Goal: Check status: Check status

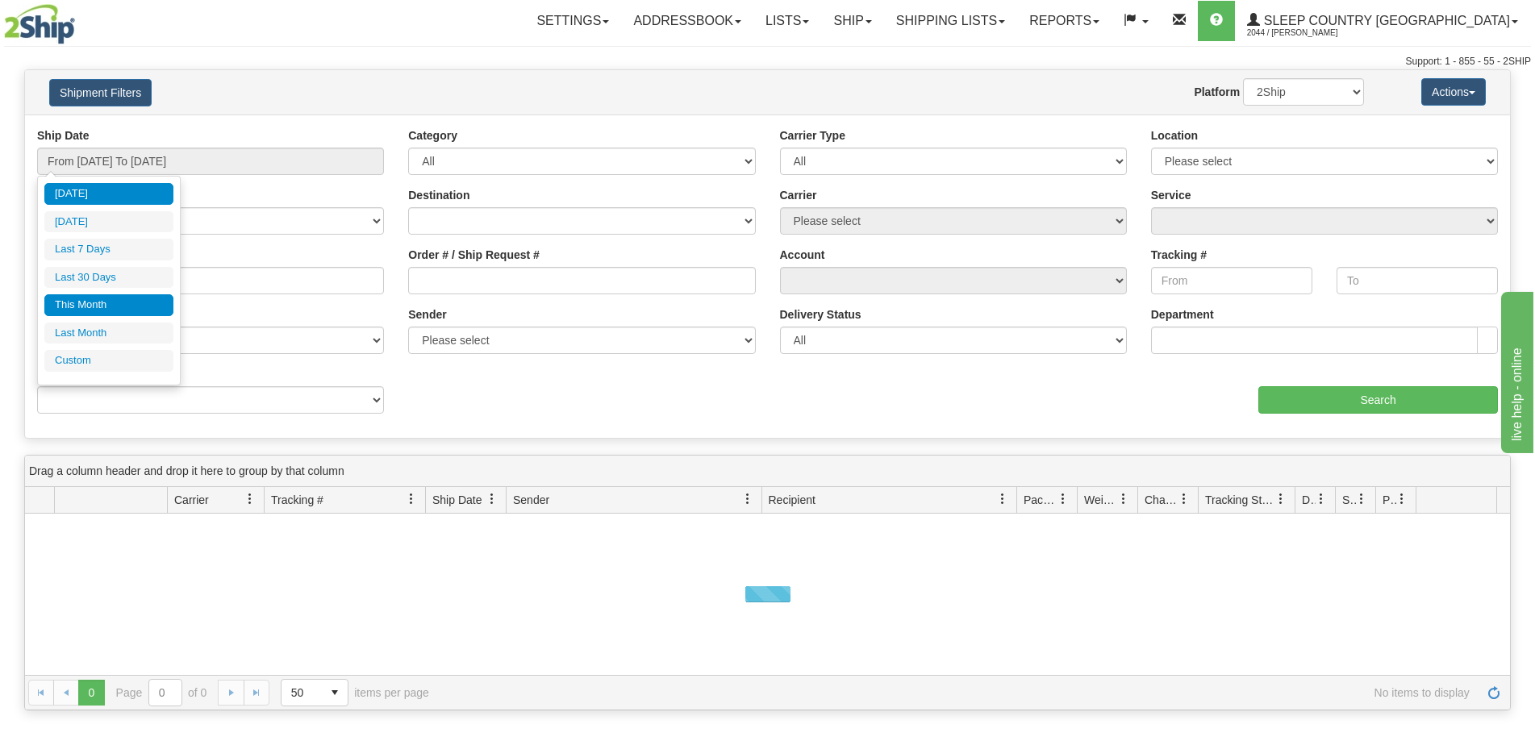
type input "[DATE]"
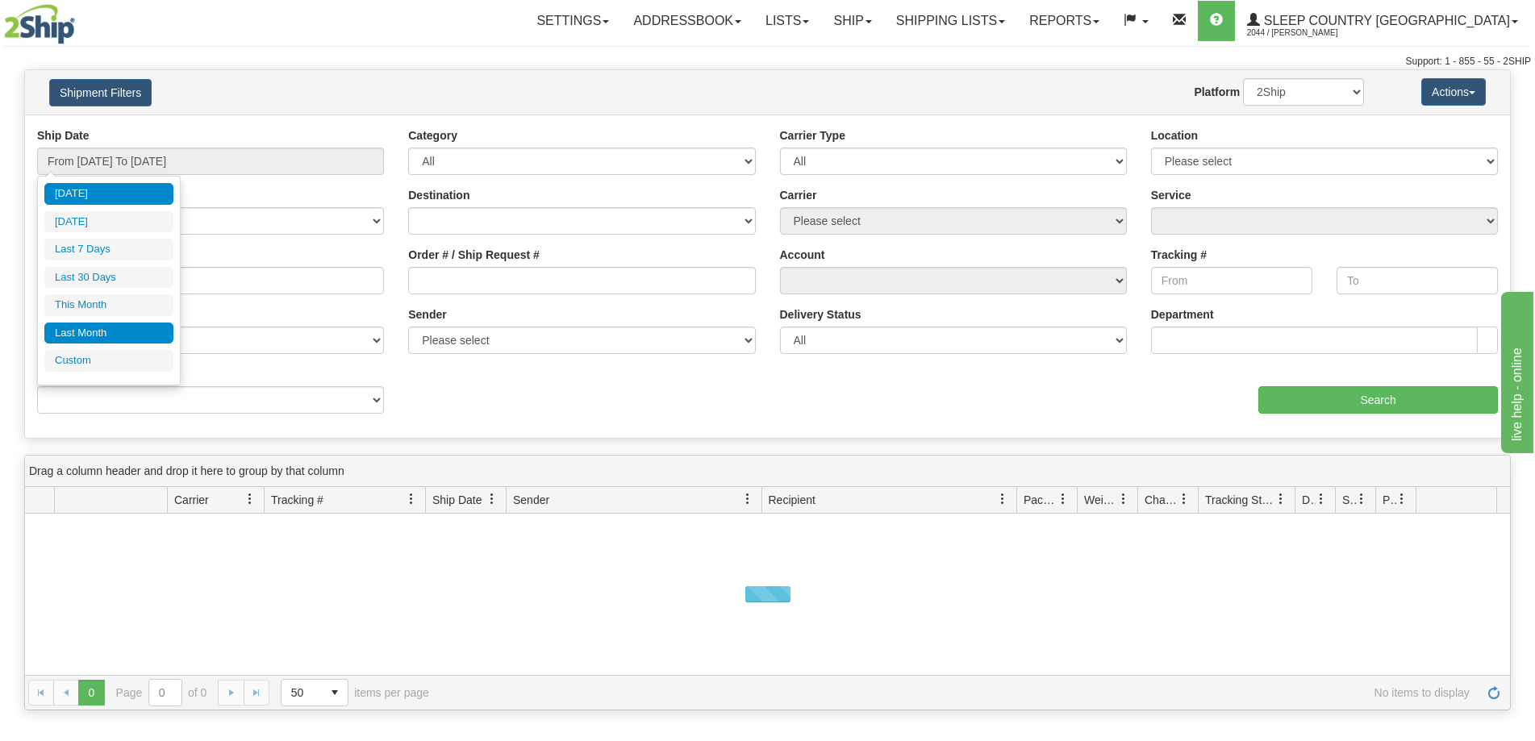
type input "[DATE]"
click at [86, 359] on li "Custom" at bounding box center [108, 361] width 129 height 22
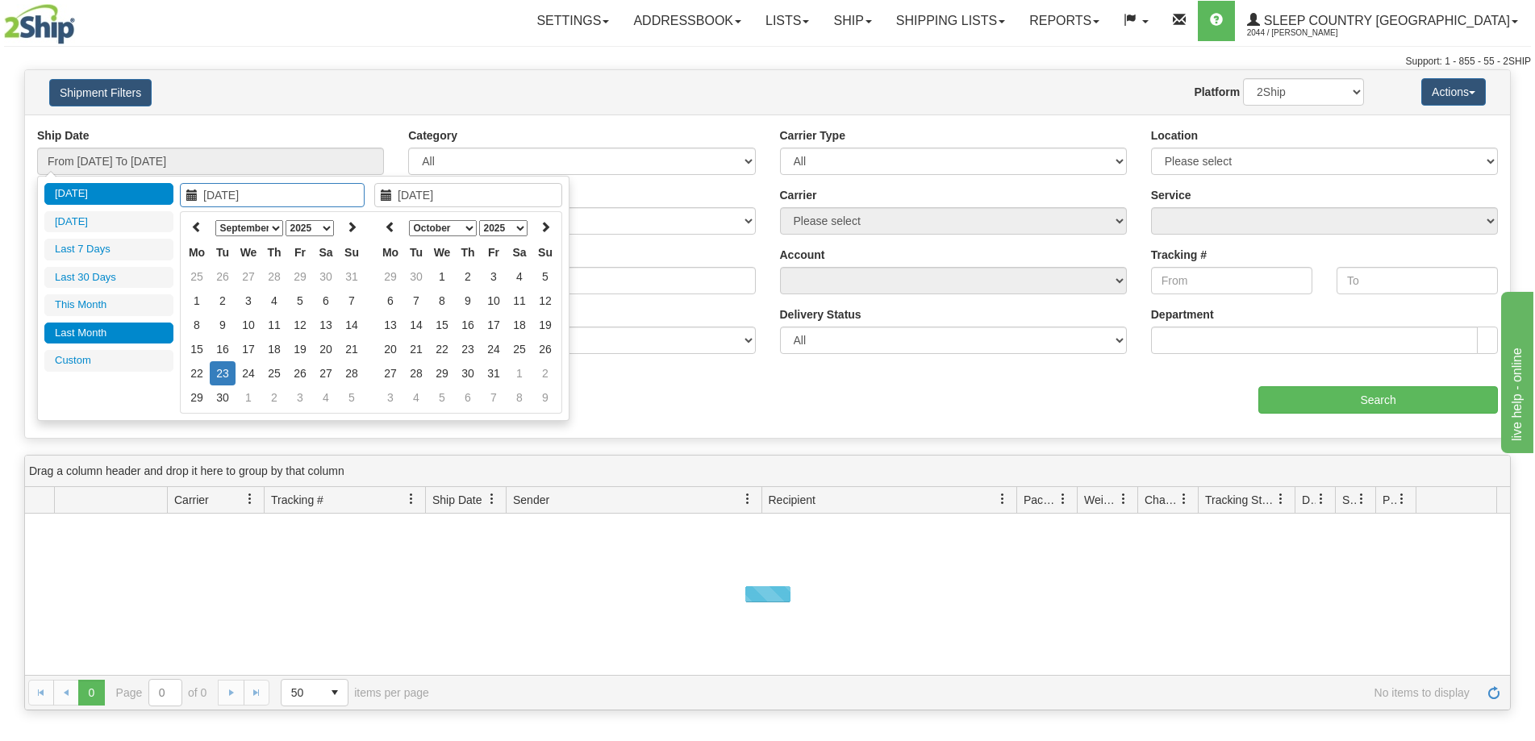
type input "[DATE]"
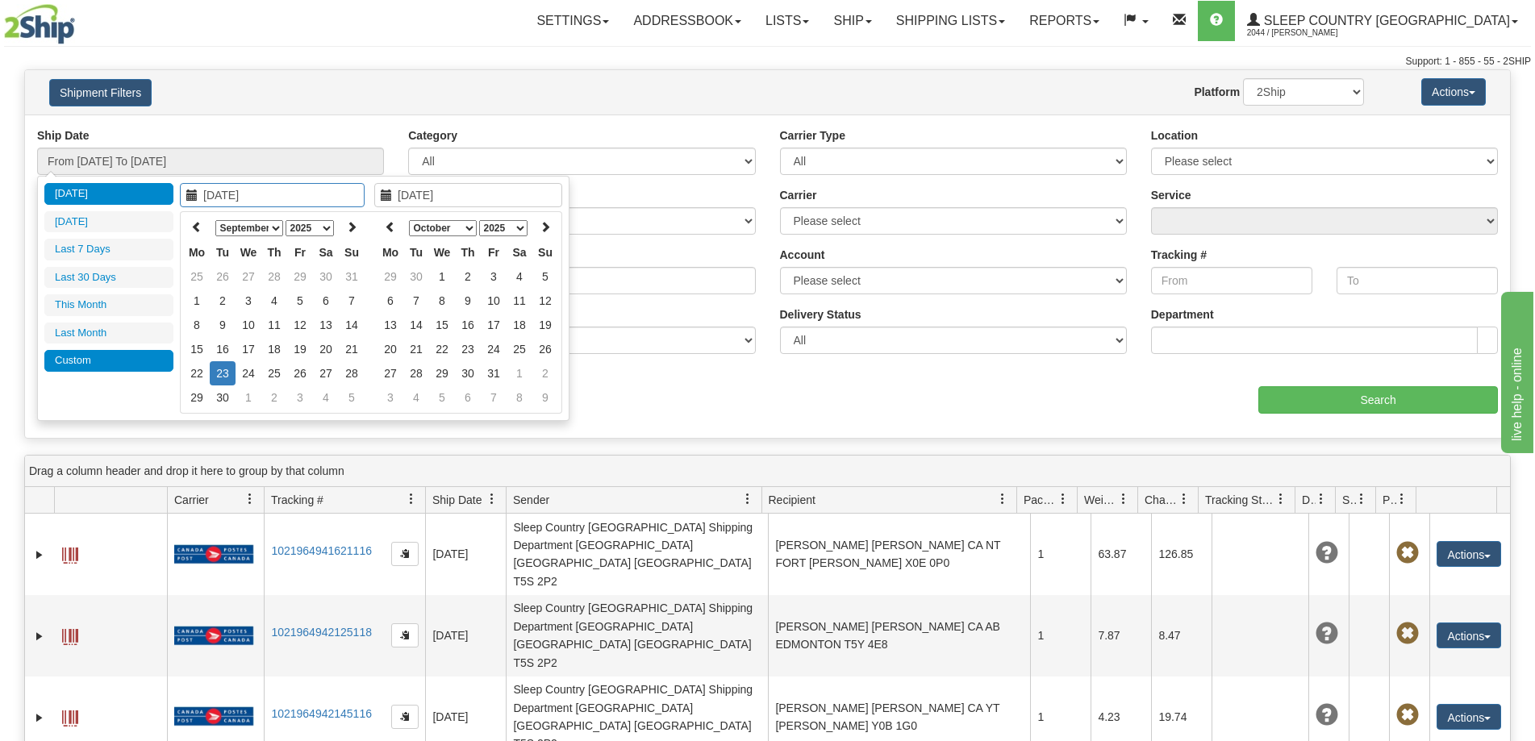
type input "[DATE]"
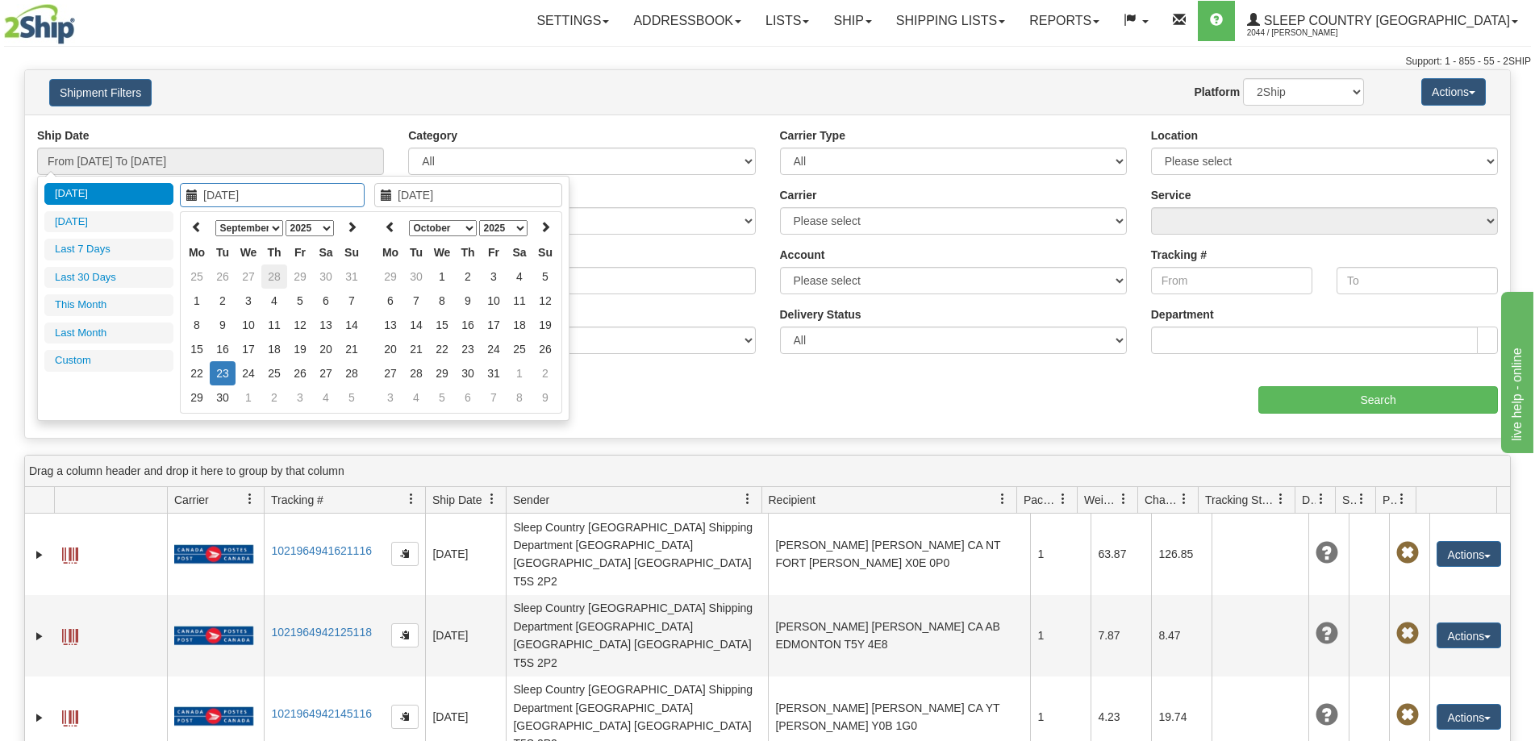
type input "[DATE]"
type input "09/08/2025"
type input "[DATE]"
click at [199, 227] on icon at bounding box center [196, 226] width 11 height 11
type input "08/24/2025"
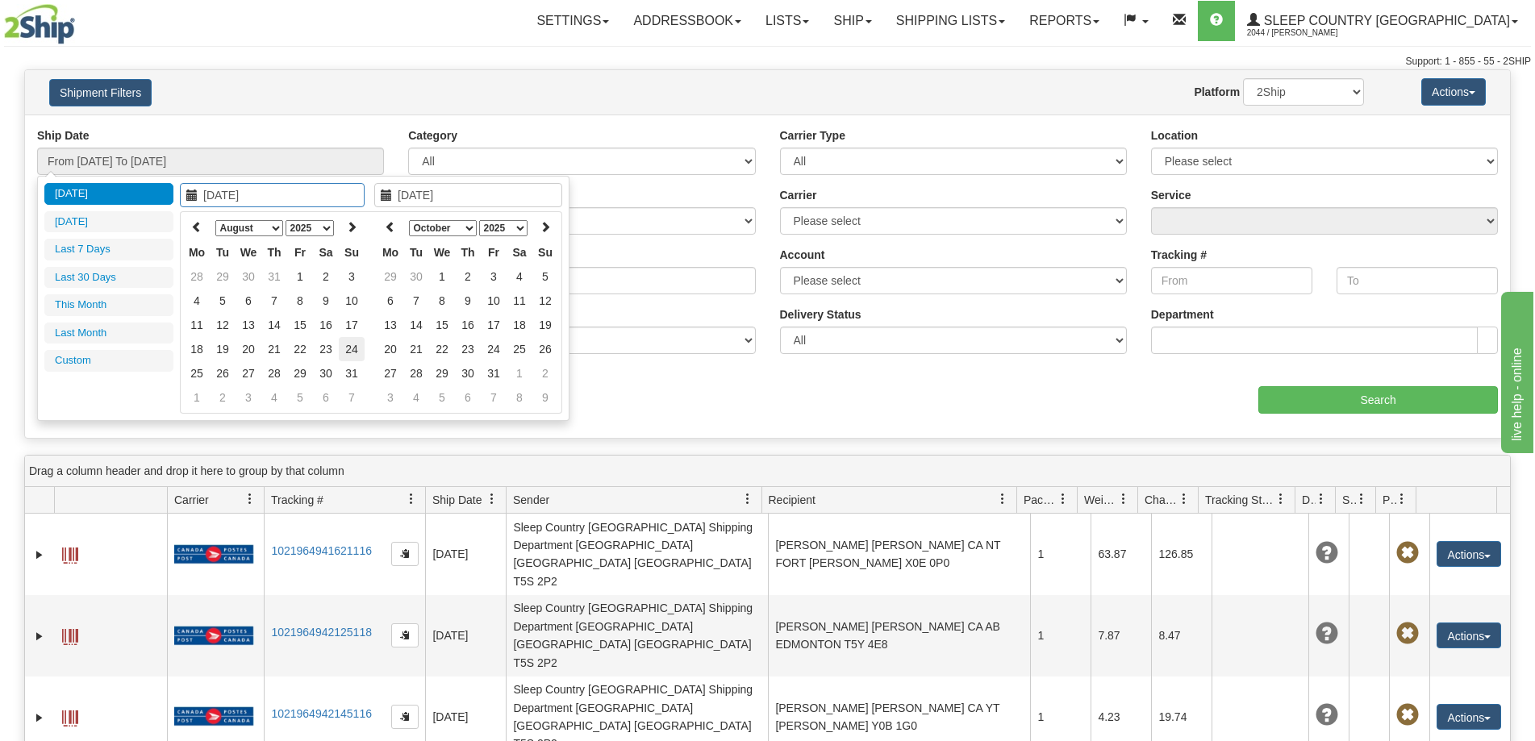
click at [349, 351] on td "24" at bounding box center [352, 349] width 26 height 24
click at [394, 226] on icon at bounding box center [390, 226] width 11 height 11
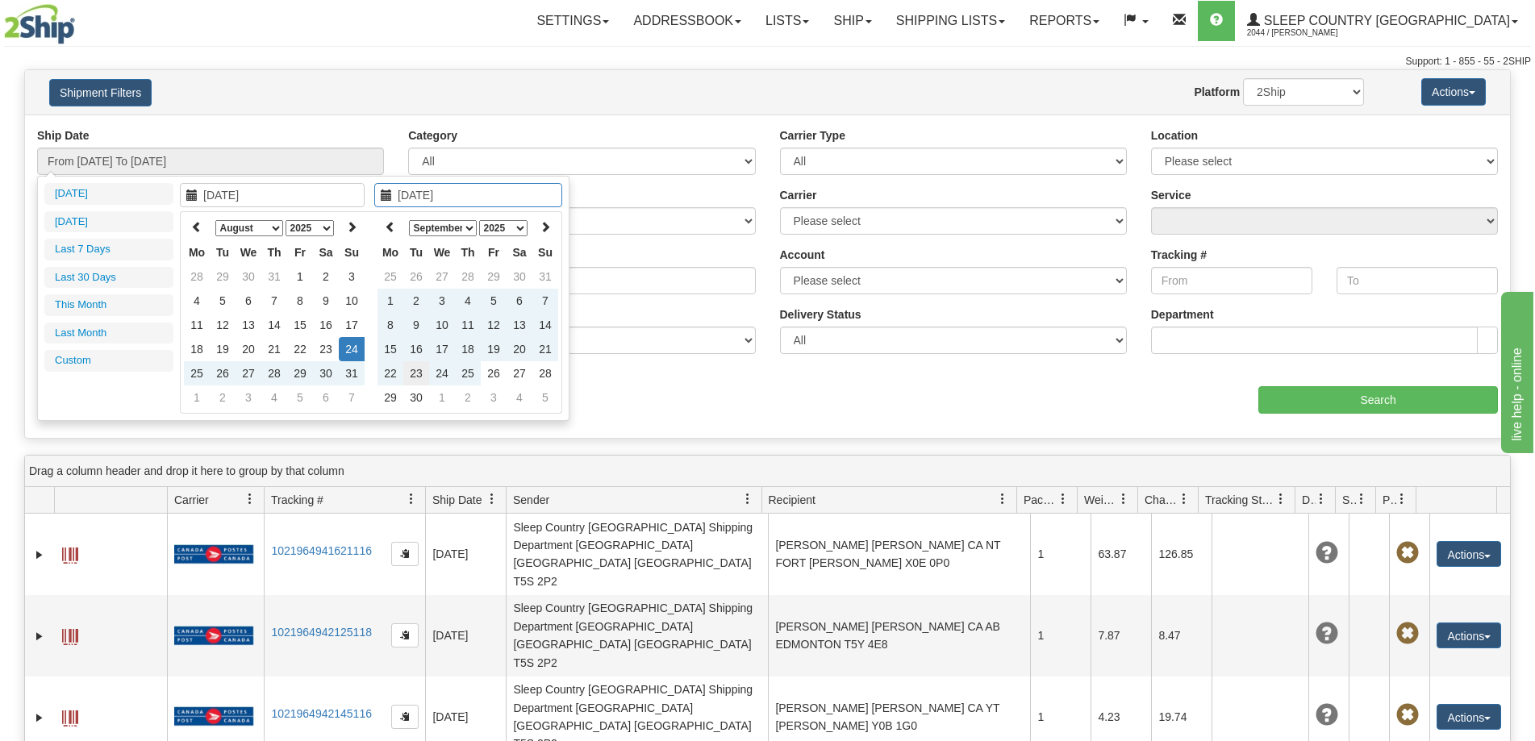
type input "[DATE]"
click at [419, 373] on td "23" at bounding box center [416, 373] width 26 height 24
type input "From 08/24/2025 To 09/23/2025"
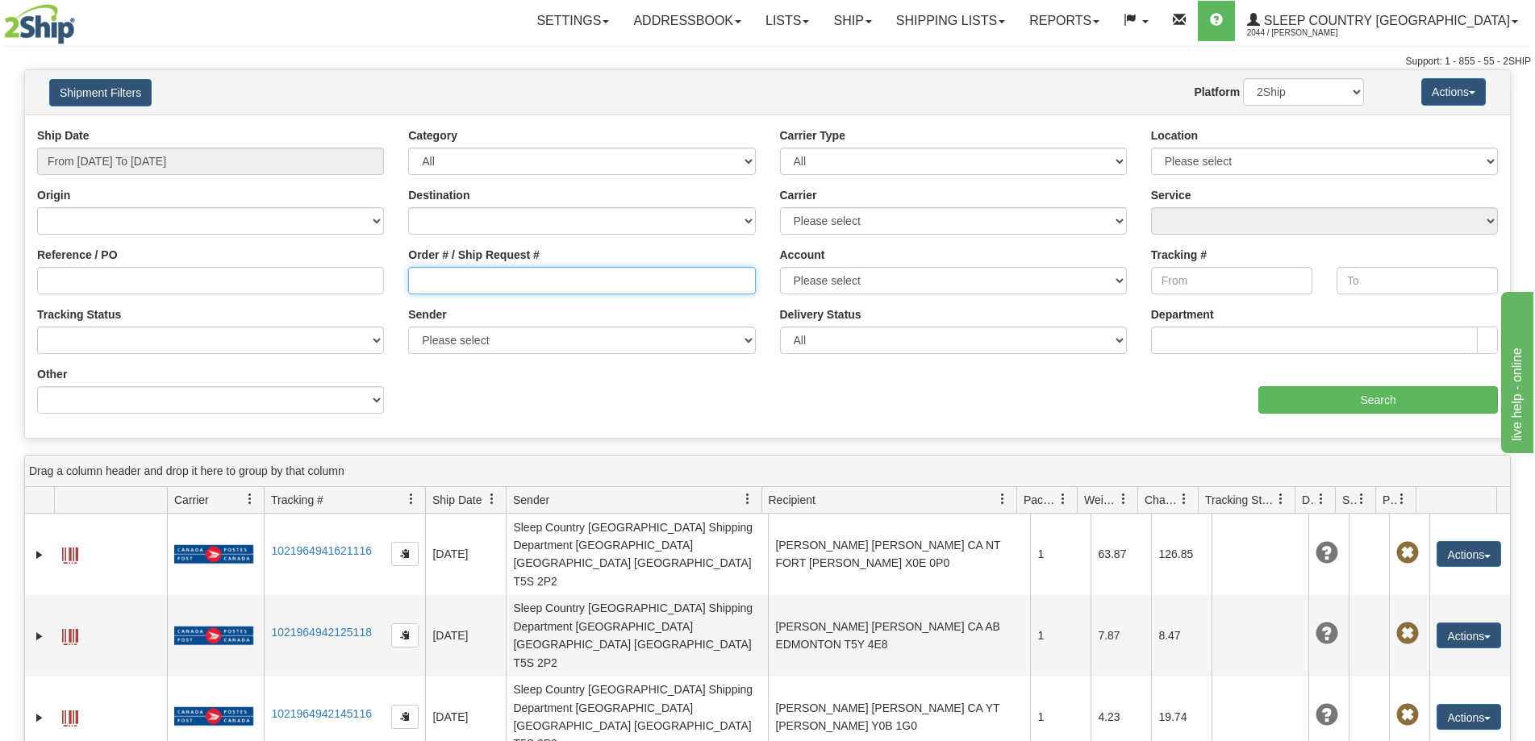
click at [506, 282] on input "Order # / Ship Request #" at bounding box center [581, 280] width 347 height 27
paste input "9000I017191"
type input "9000I017191"
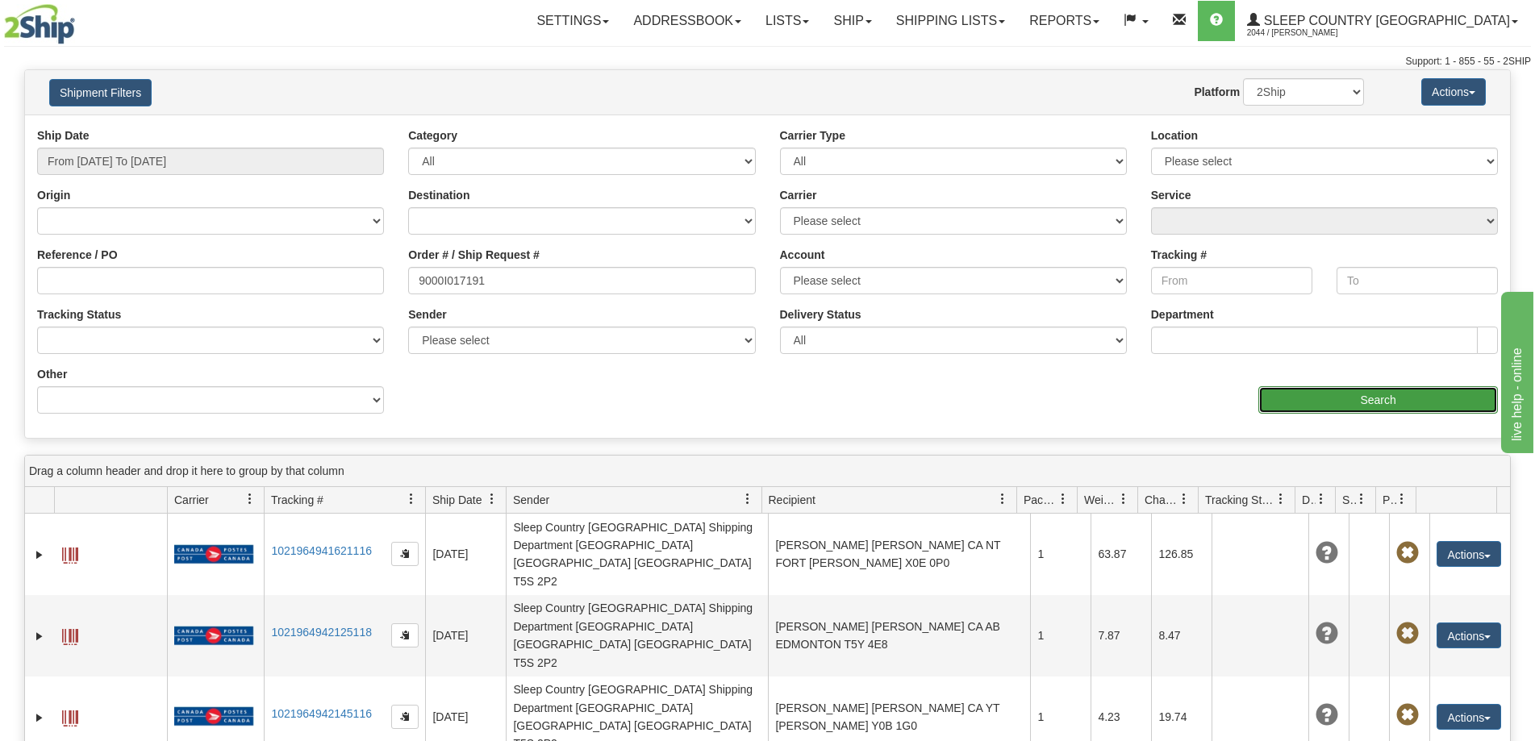
click at [1291, 402] on input "Search" at bounding box center [1378, 399] width 240 height 27
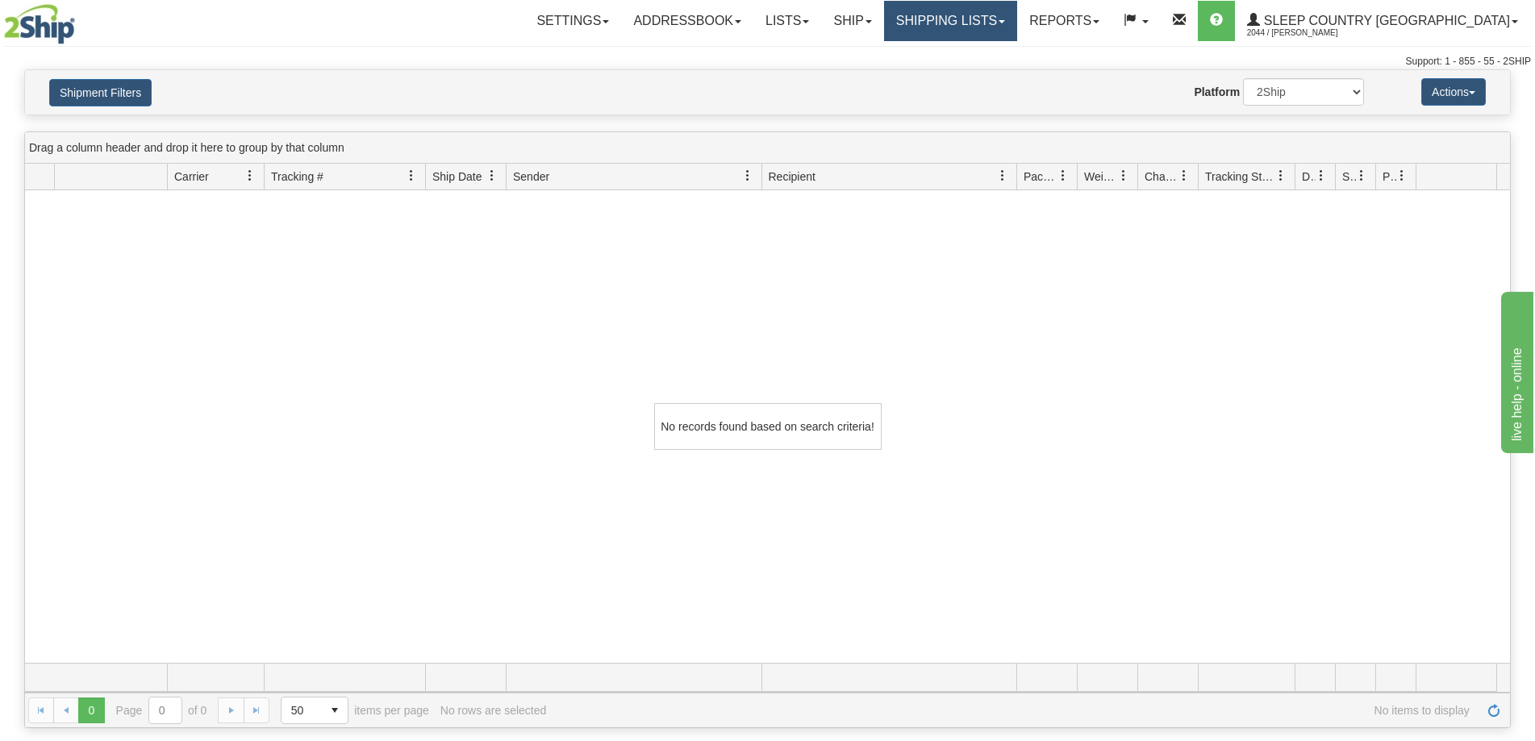
click at [1017, 28] on link "Shipping lists" at bounding box center [950, 21] width 133 height 40
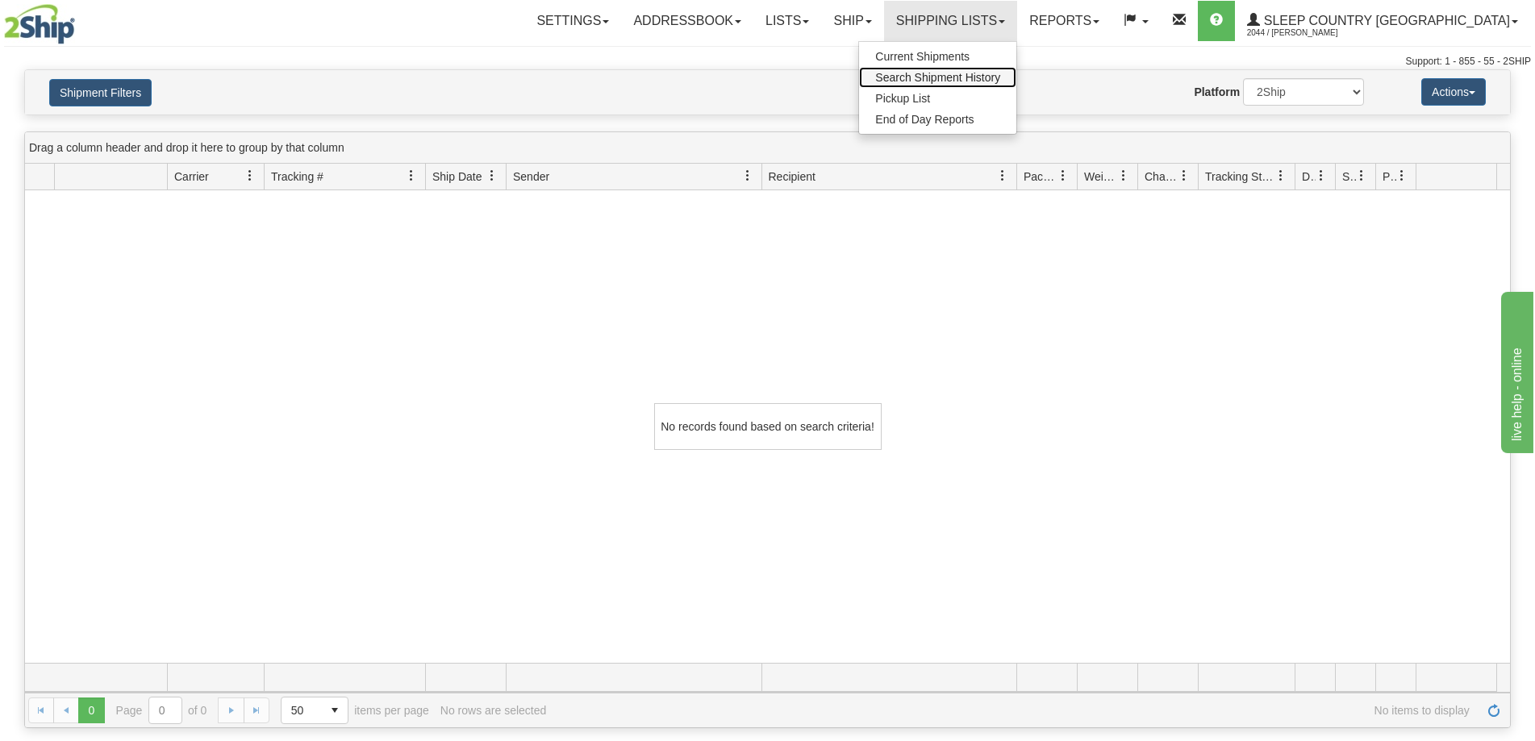
click at [1000, 74] on span "Search Shipment History" at bounding box center [937, 77] width 125 height 13
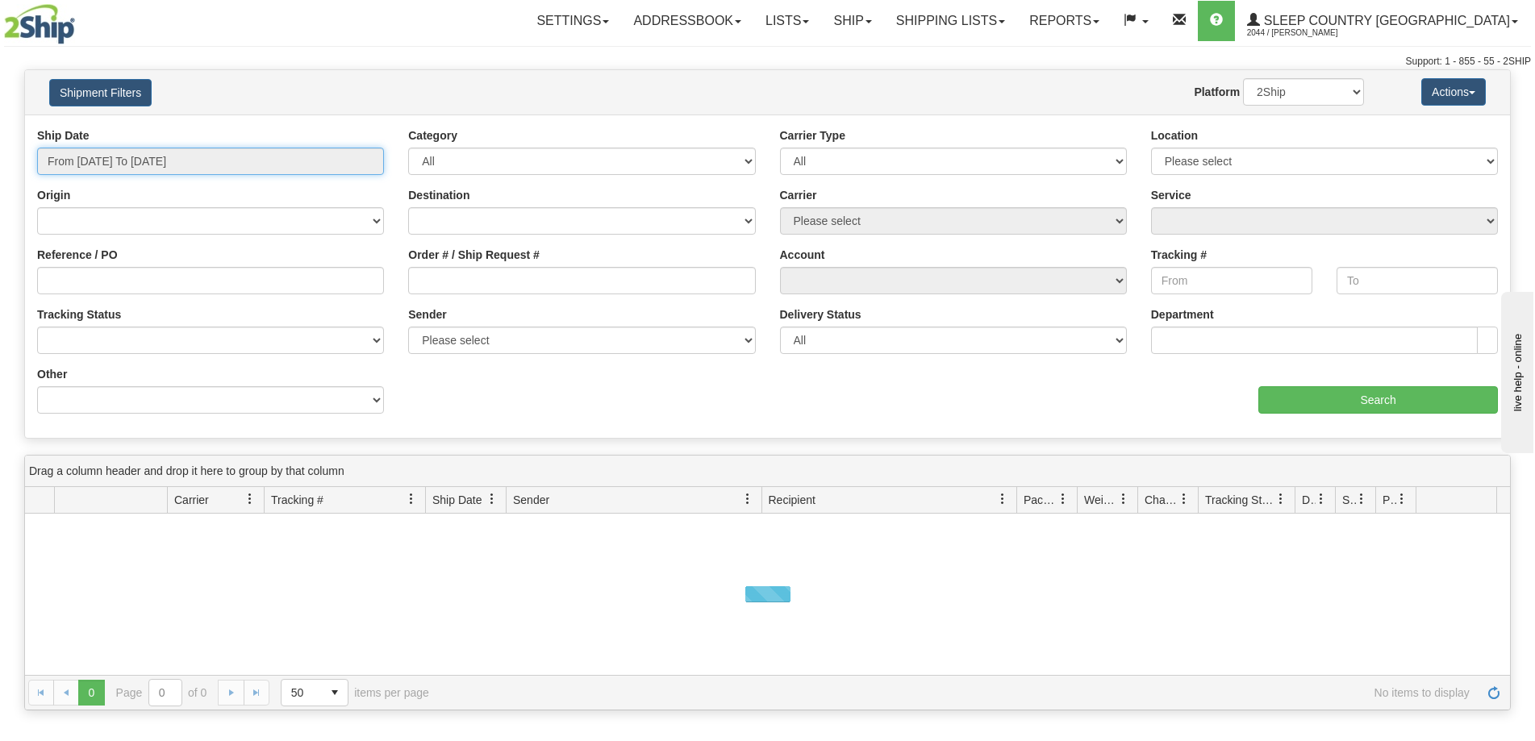
type input "[DATE]"
click at [137, 163] on input "From [DATE] To [DATE]" at bounding box center [210, 161] width 347 height 27
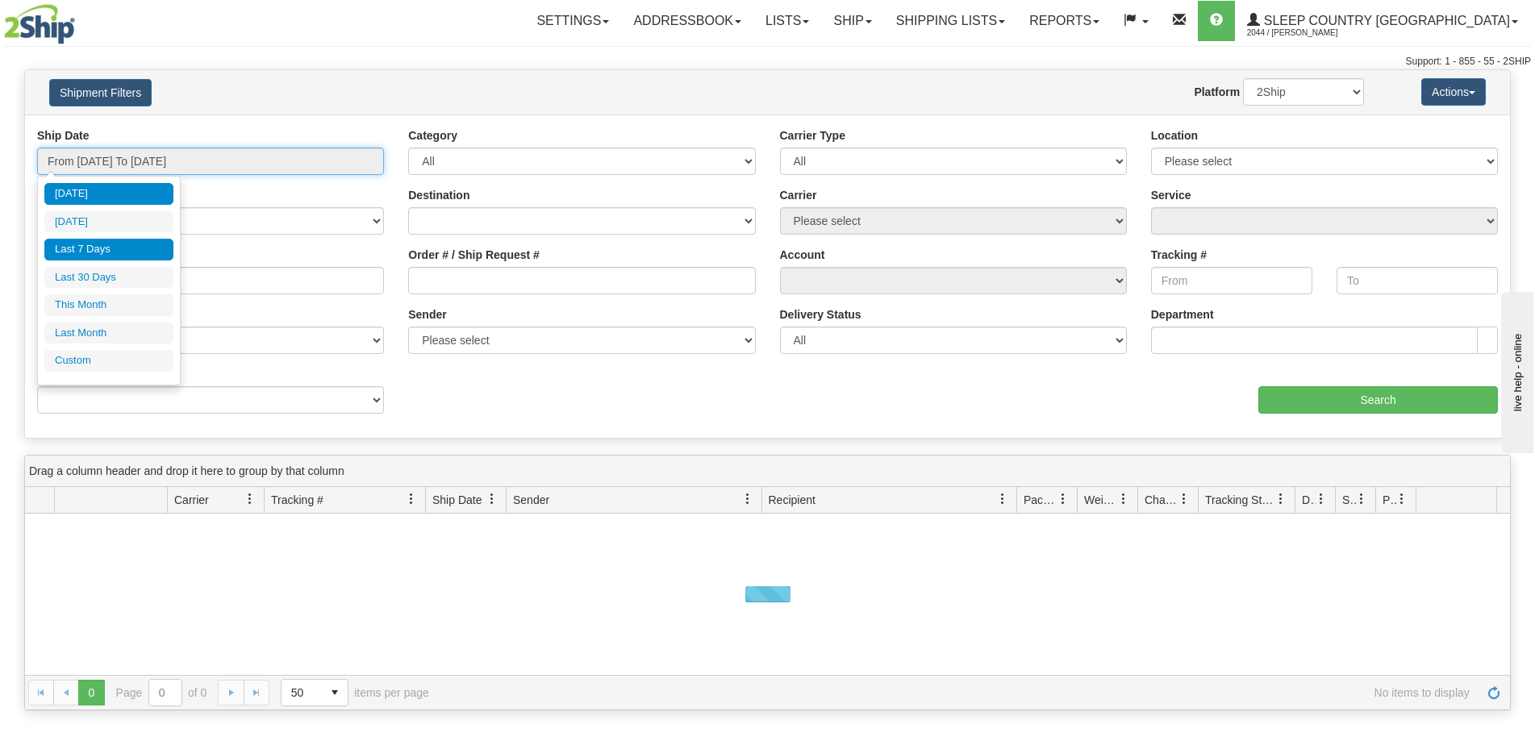
type input "[DATE]"
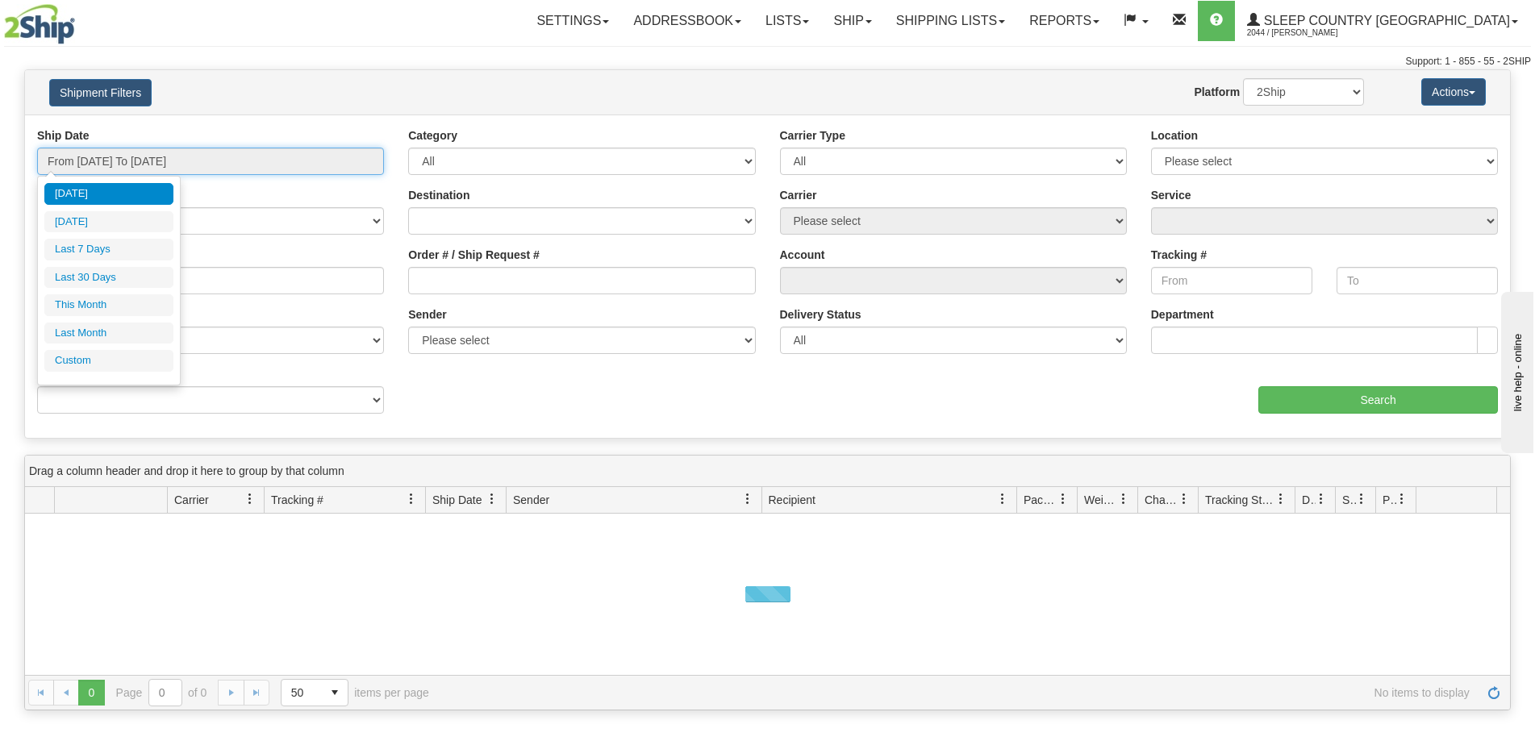
type input "[DATE]"
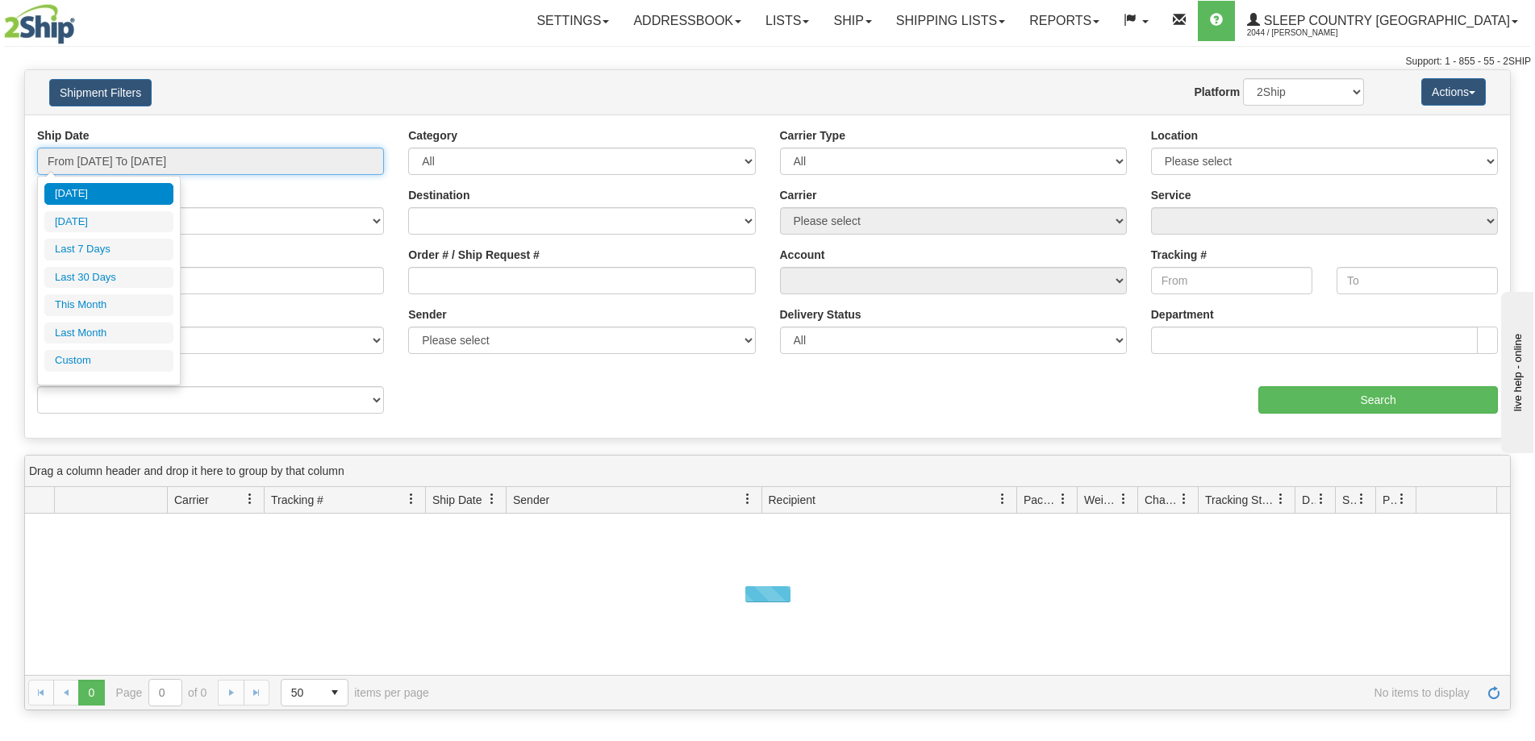
type input "[DATE]"
click at [62, 362] on li "Custom" at bounding box center [108, 361] width 129 height 22
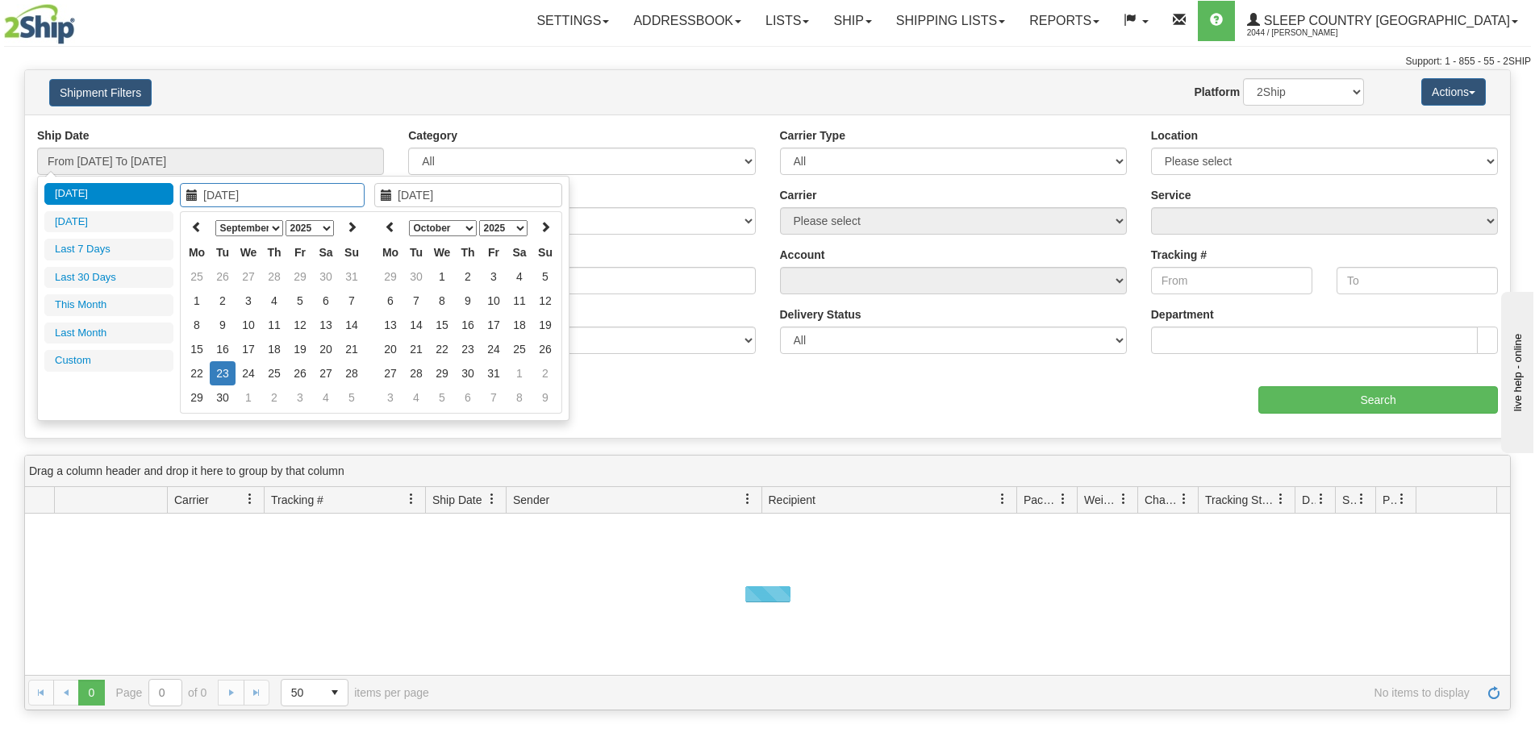
type input "[DATE]"
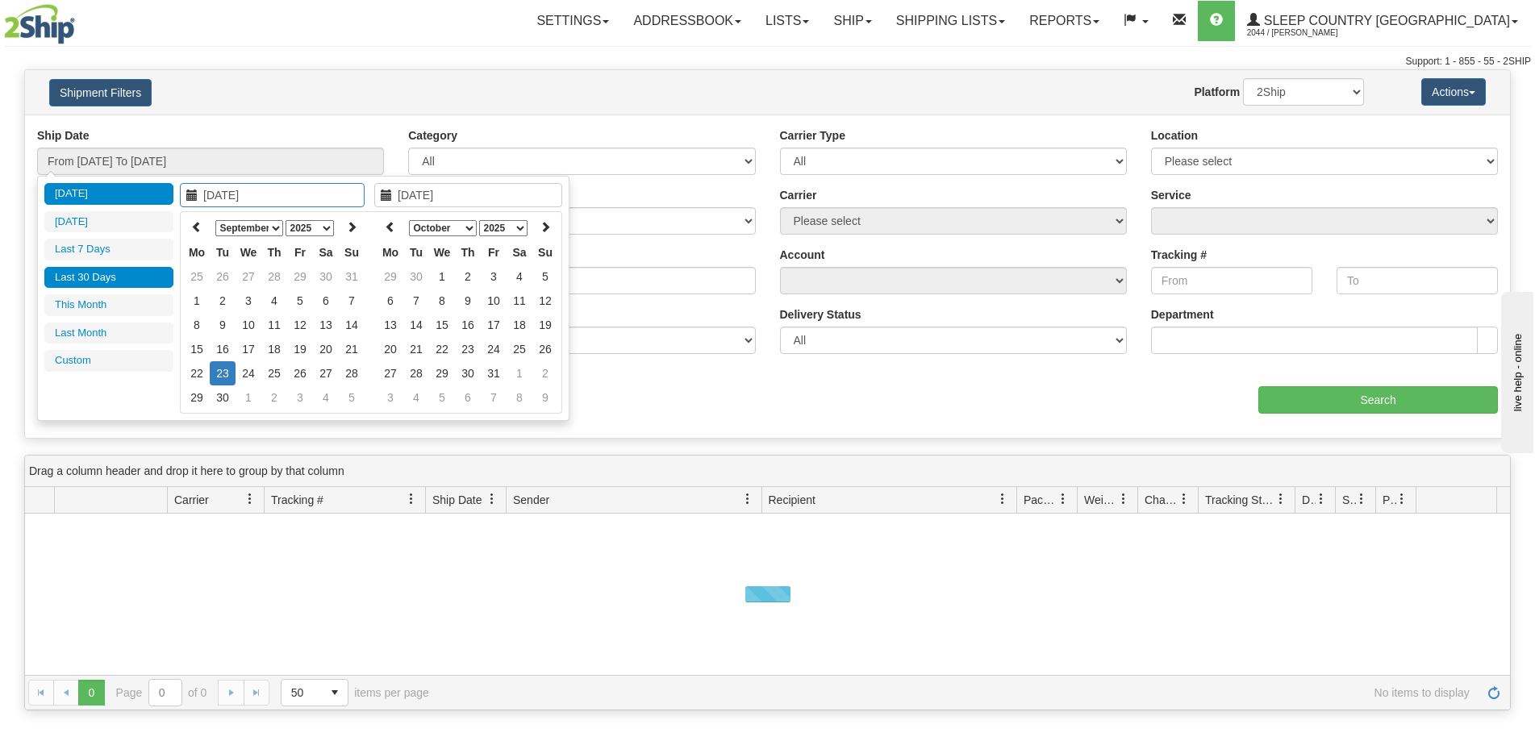
type input "[DATE]"
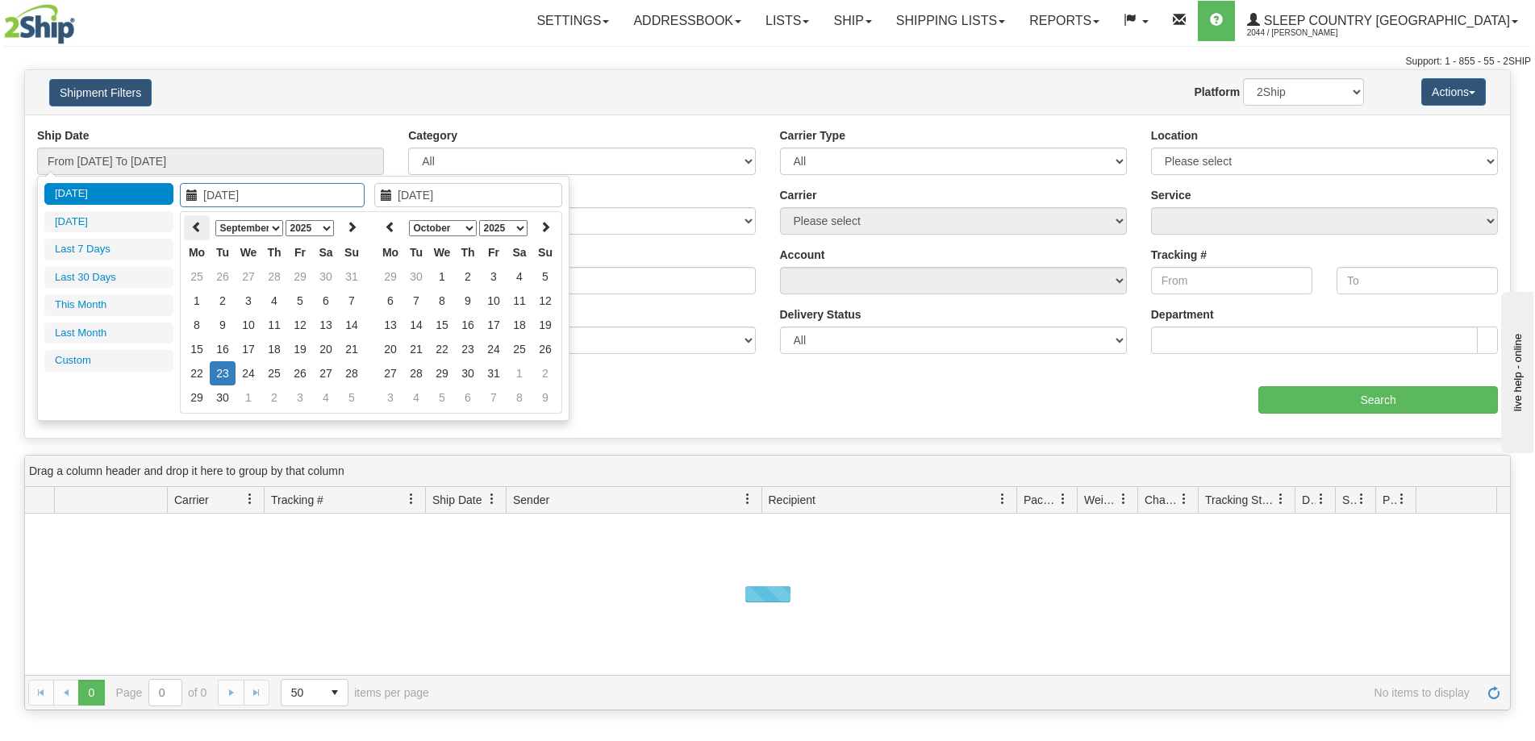
type input "[DATE]"
click at [194, 219] on th at bounding box center [197, 227] width 26 height 25
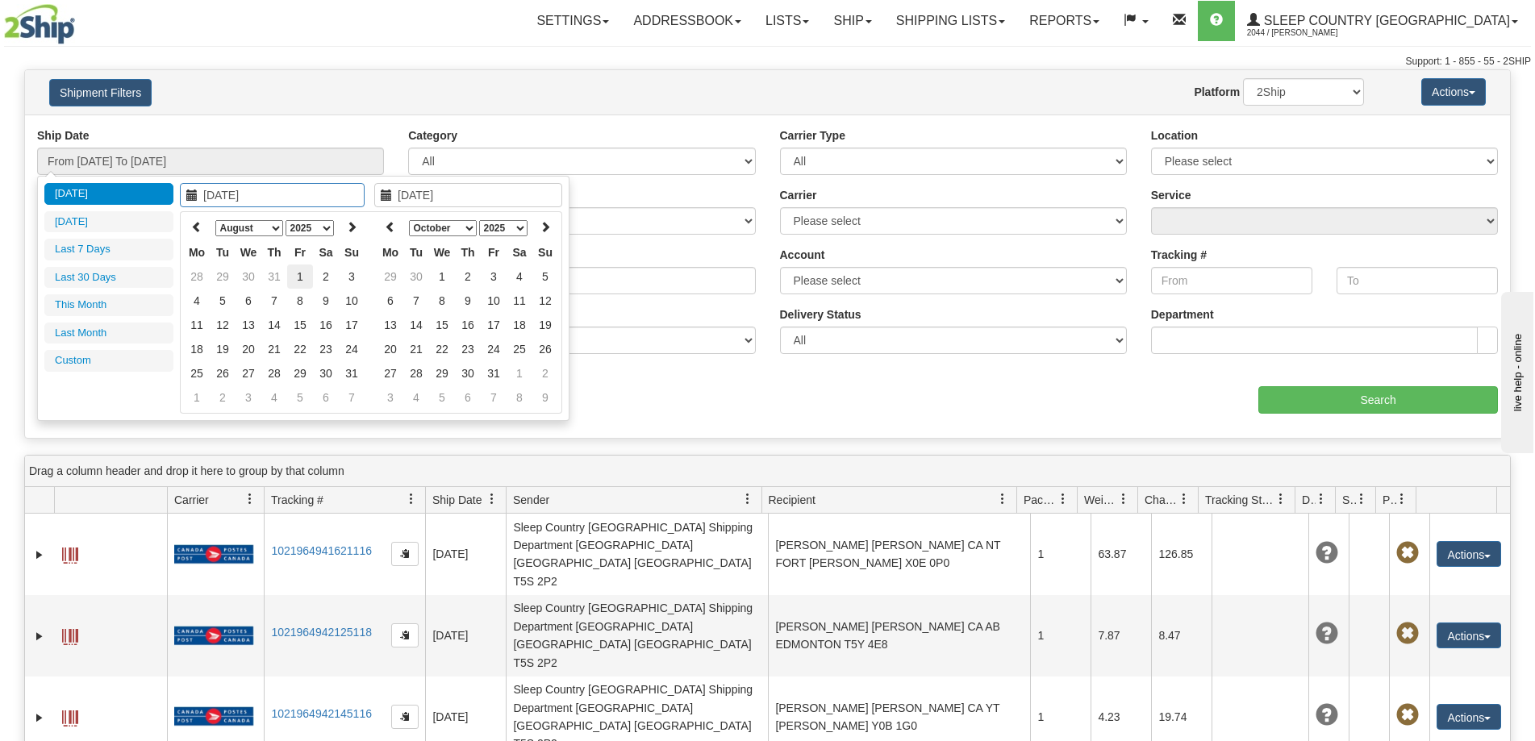
type input "[DATE]"
click at [301, 272] on td "1" at bounding box center [300, 277] width 26 height 24
click at [386, 232] on icon at bounding box center [390, 226] width 11 height 11
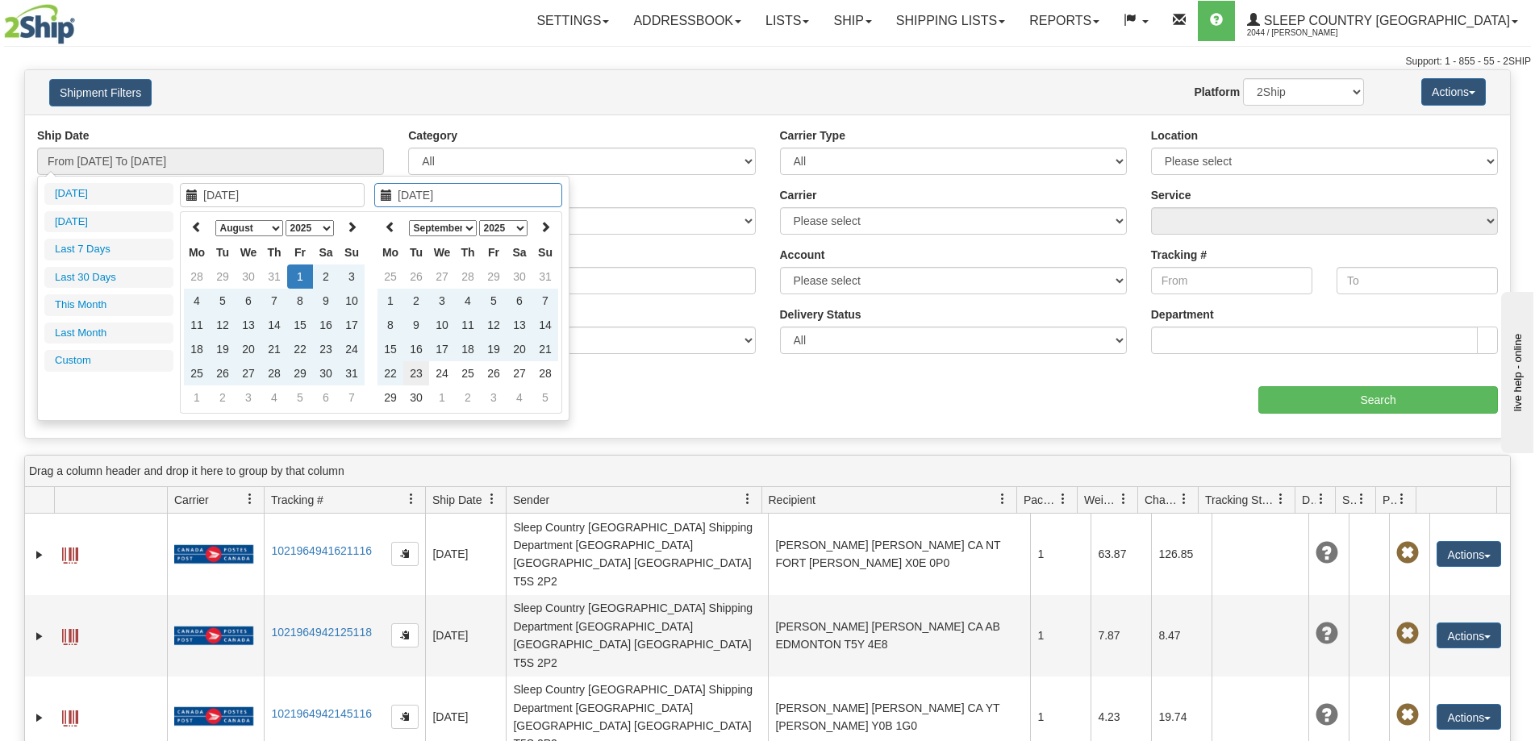
type input "[DATE]"
click at [422, 377] on td "23" at bounding box center [416, 373] width 26 height 24
type input "From [DATE] To [DATE]"
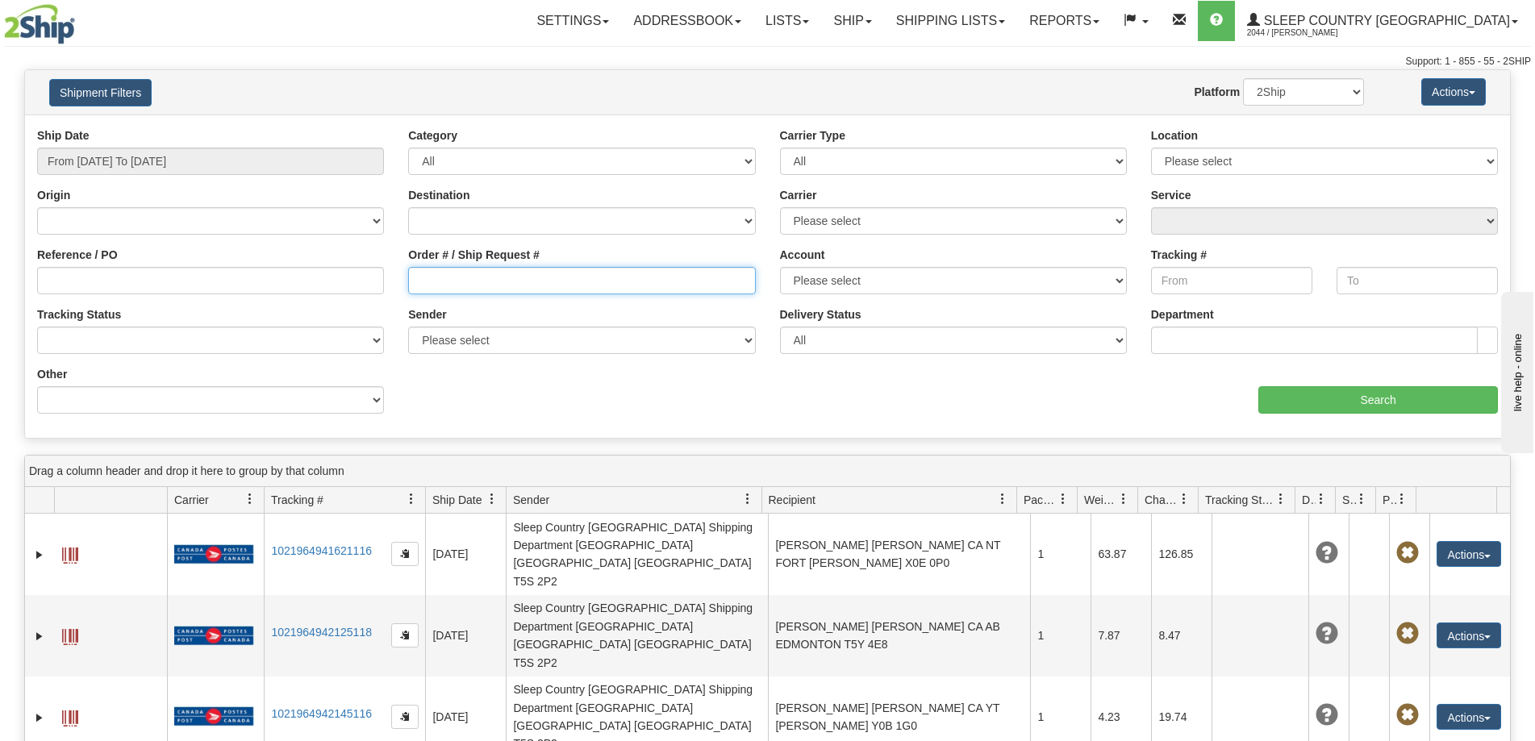
click at [477, 279] on input "Order # / Ship Request #" at bounding box center [581, 280] width 347 height 27
paste input "9000I017191"
type input "9000I017191"
